Goal: Check status: Check status

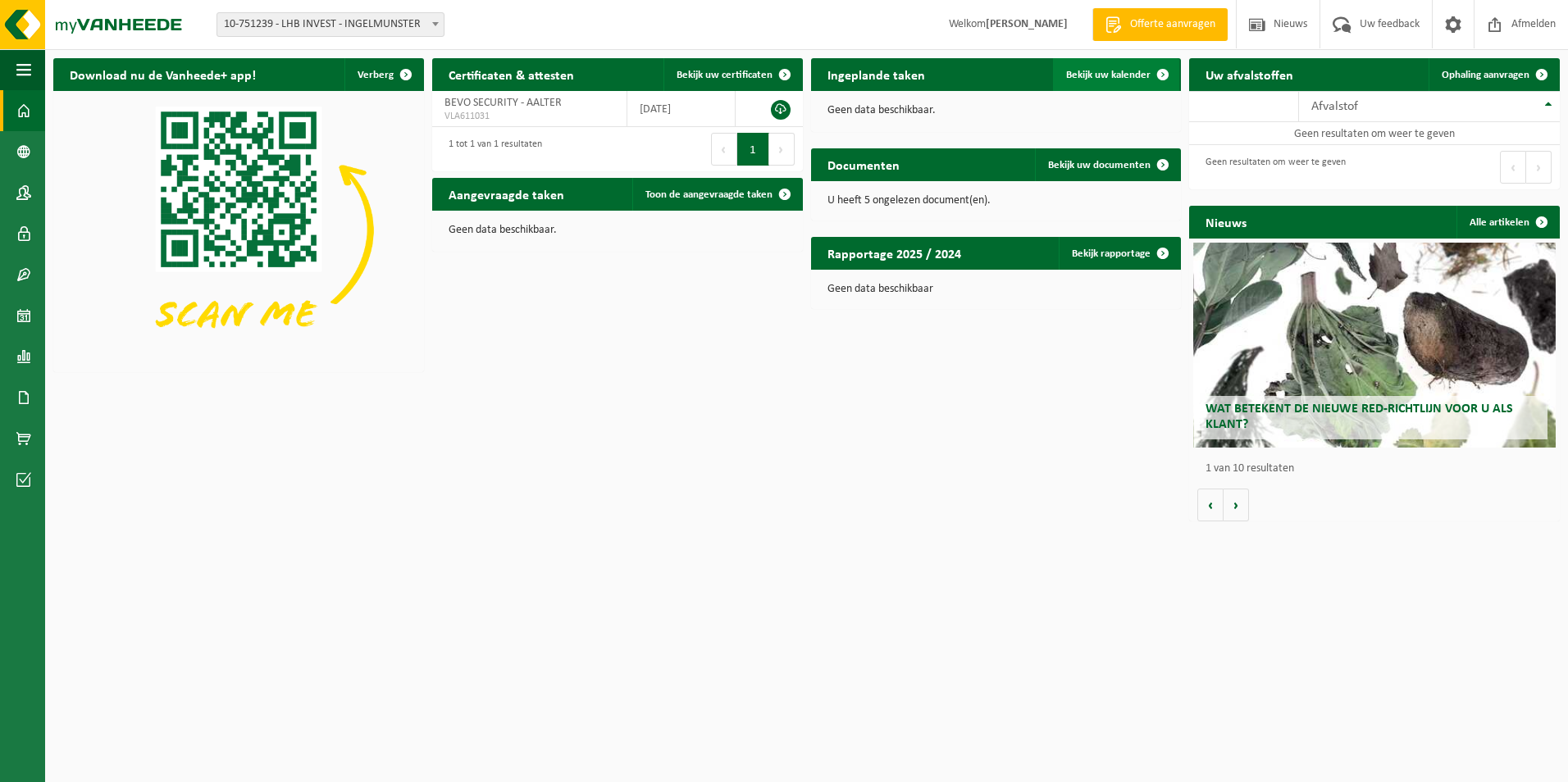
click at [1127, 79] on span "Bekijk uw kalender" at bounding box center [1108, 75] width 84 height 11
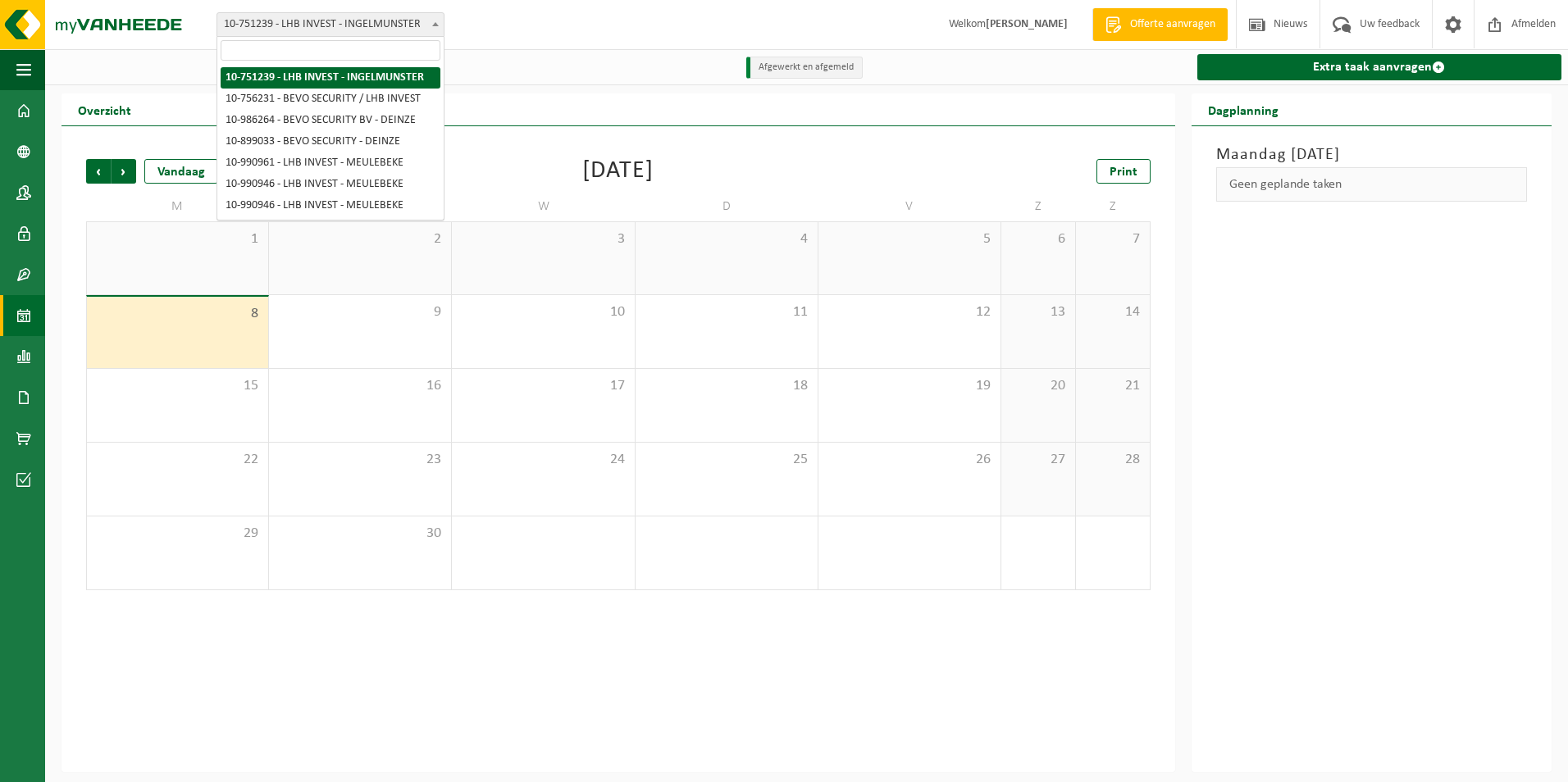
click at [433, 28] on span at bounding box center [435, 24] width 16 height 21
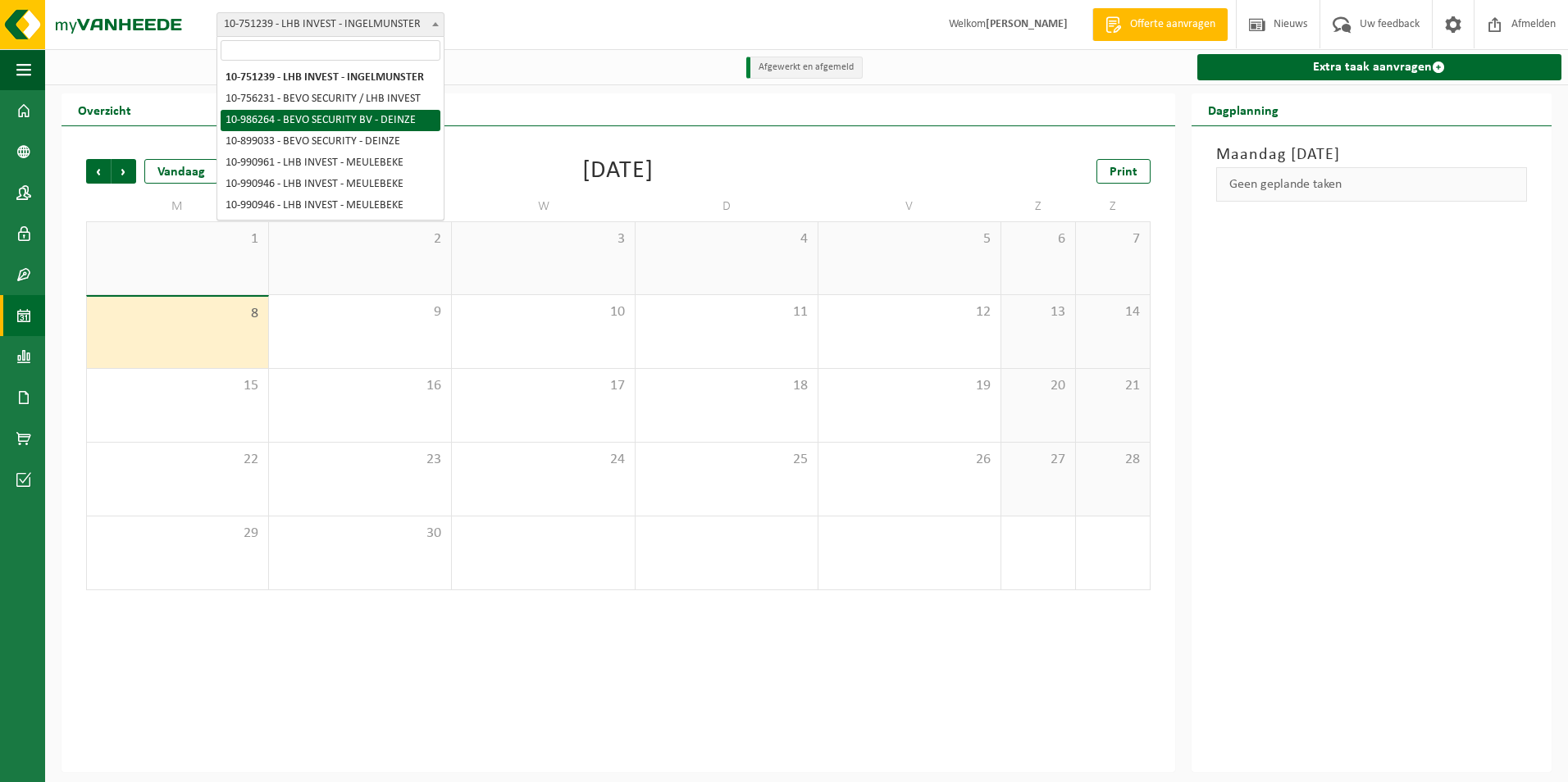
select select "165628"
